Goal: Entertainment & Leisure: Consume media (video, audio)

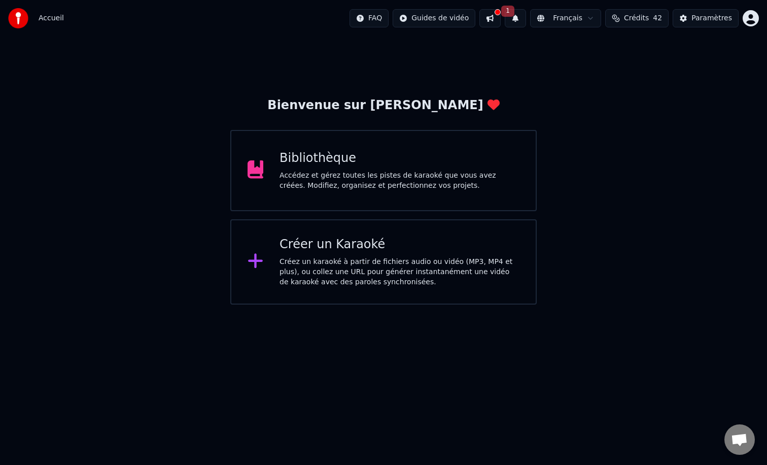
click at [403, 181] on div "Accédez et gérez toutes les pistes de karaoké que vous avez créées. Modifiez, o…" at bounding box center [399, 180] width 240 height 20
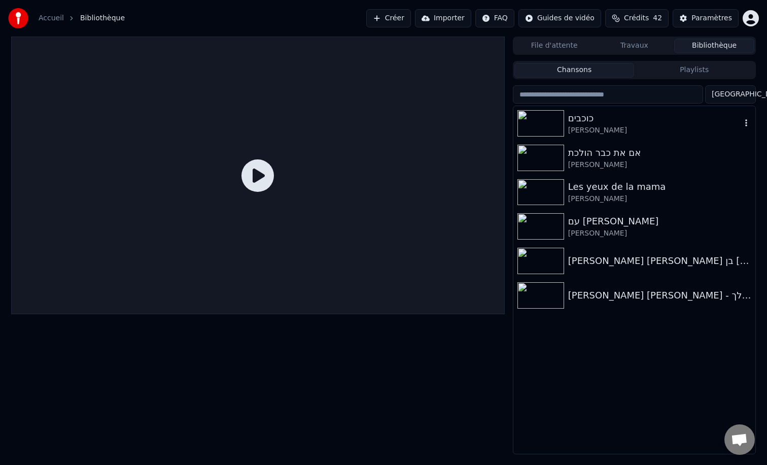
click at [573, 114] on div "כוכבים" at bounding box center [654, 118] width 173 height 14
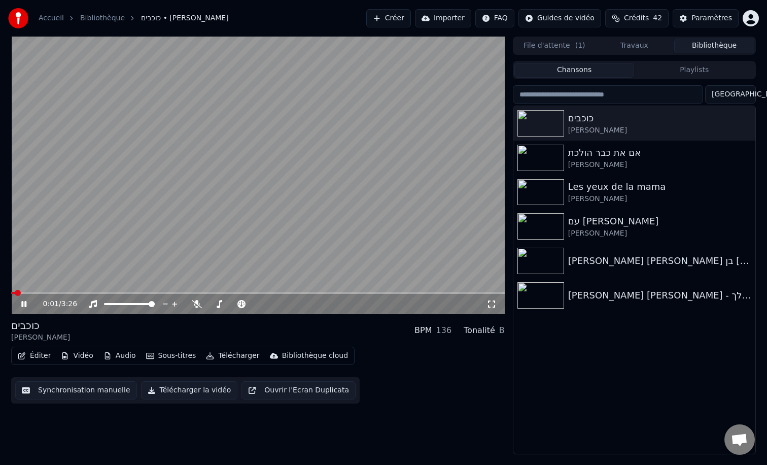
click at [327, 173] on video at bounding box center [258, 175] width 494 height 277
click at [423, 156] on video at bounding box center [258, 175] width 494 height 277
click at [632, 296] on div "[PERSON_NAME] [PERSON_NAME] - אהיה לך [PERSON_NAME] Moyal" at bounding box center [654, 295] width 173 height 14
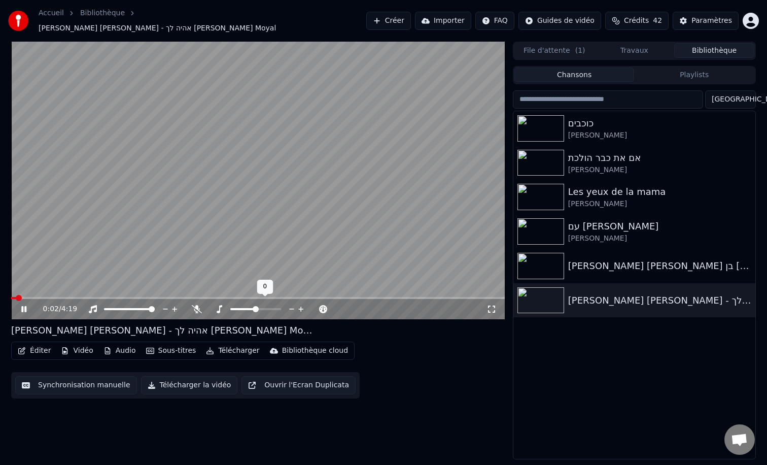
click at [292, 304] on icon at bounding box center [292, 309] width 10 height 10
click at [493, 305] on icon at bounding box center [491, 309] width 10 height 8
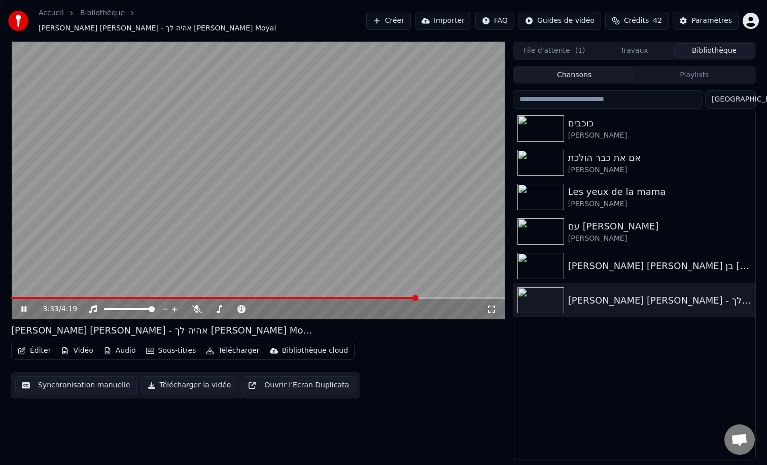
click at [383, 151] on video at bounding box center [258, 180] width 494 height 277
click at [621, 220] on div "עם [PERSON_NAME]" at bounding box center [654, 226] width 173 height 14
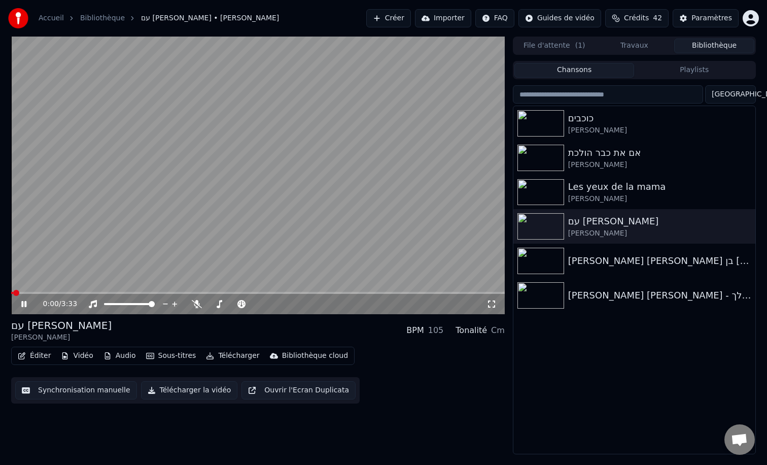
click at [317, 241] on video at bounding box center [258, 175] width 494 height 277
